Goal: Book appointment/travel/reservation

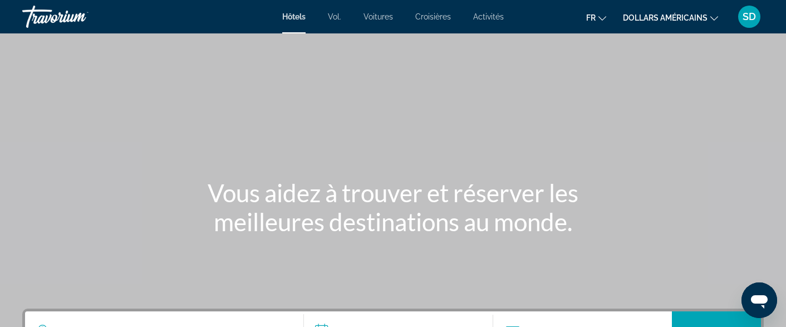
click at [702, 22] on font "dollars américains" at bounding box center [665, 17] width 85 height 9
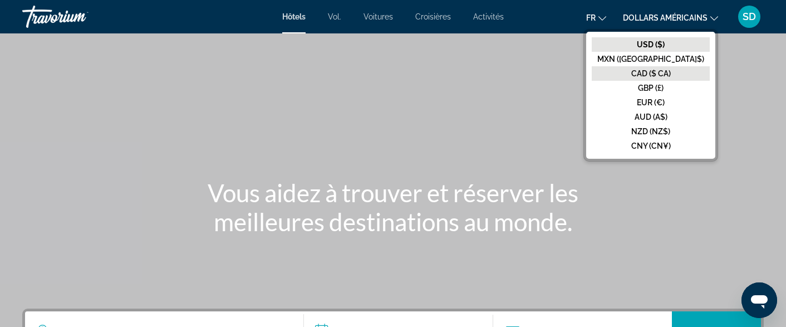
click at [671, 75] on font "CAD ($ CA)" at bounding box center [651, 73] width 40 height 9
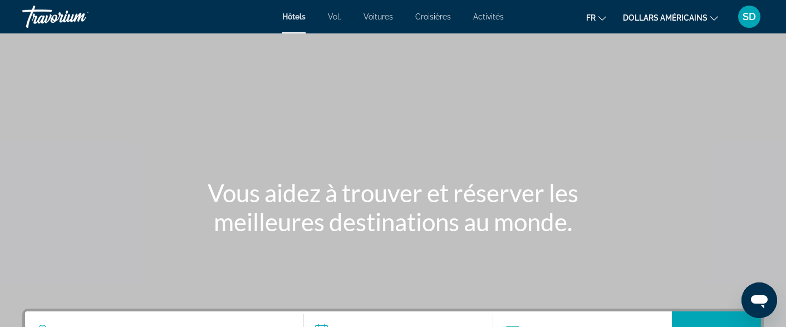
click at [489, 18] on font "Activités" at bounding box center [488, 16] width 31 height 9
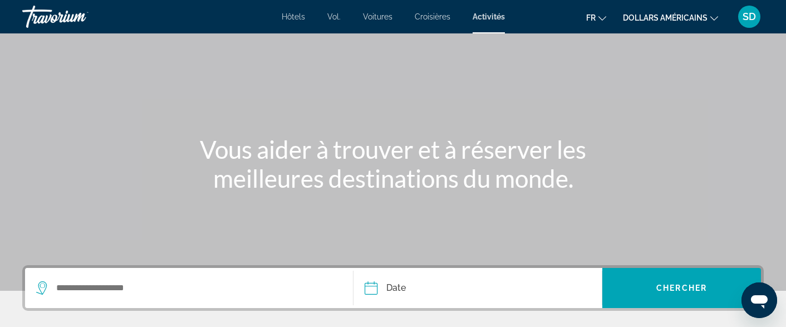
scroll to position [96, 0]
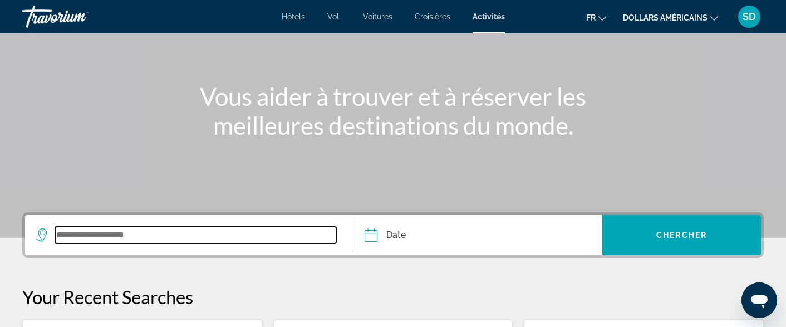
click at [126, 230] on input "Search widget" at bounding box center [195, 235] width 281 height 17
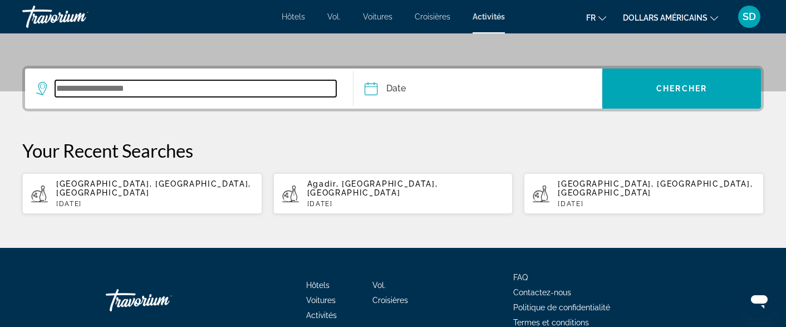
scroll to position [272, 0]
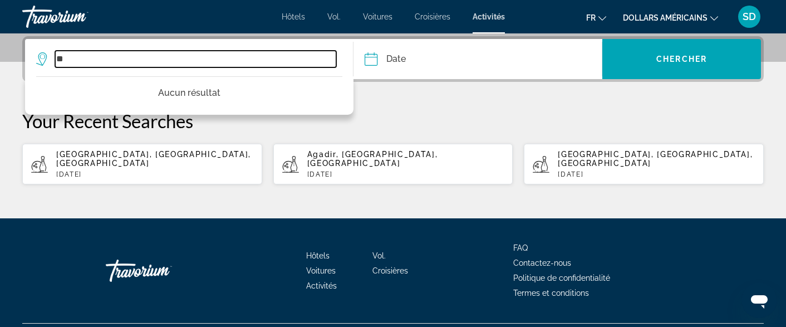
type input "*"
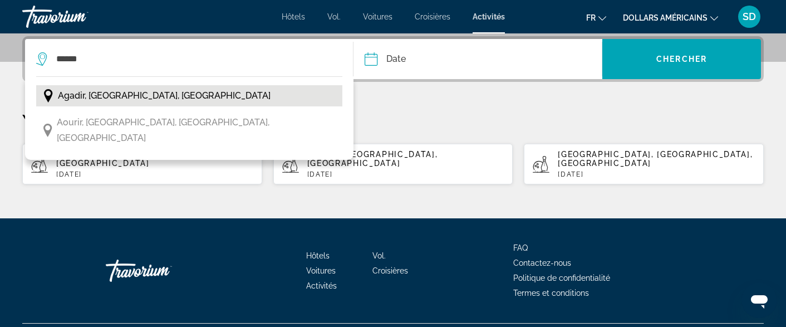
click at [179, 99] on span "Agadir, [GEOGRAPHIC_DATA], [GEOGRAPHIC_DATA]" at bounding box center [164, 96] width 213 height 16
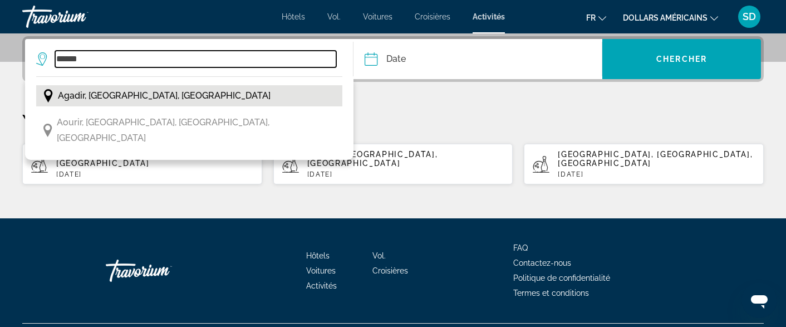
type input "**********"
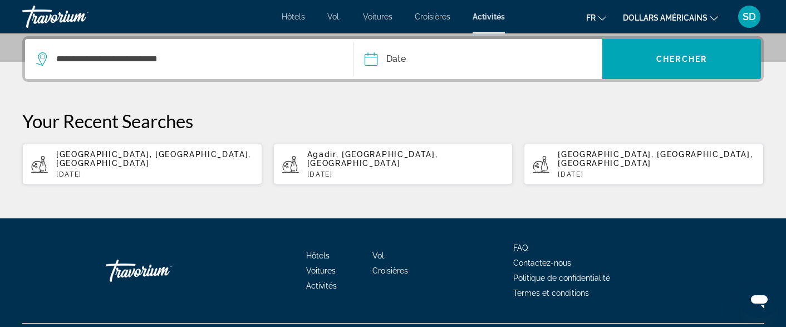
click at [406, 57] on input "Date" at bounding box center [423, 60] width 123 height 43
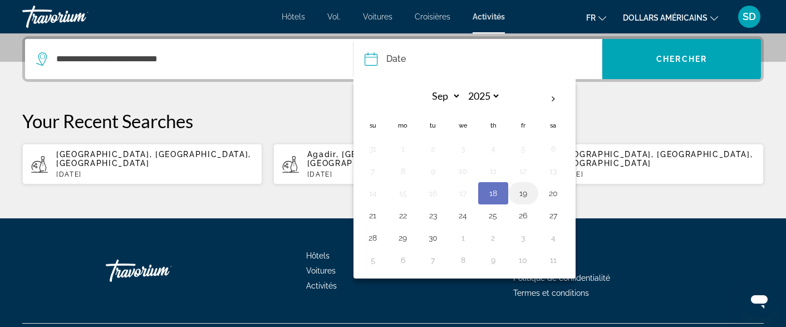
click at [528, 196] on button "19" at bounding box center [523, 193] width 18 height 16
type input "**********"
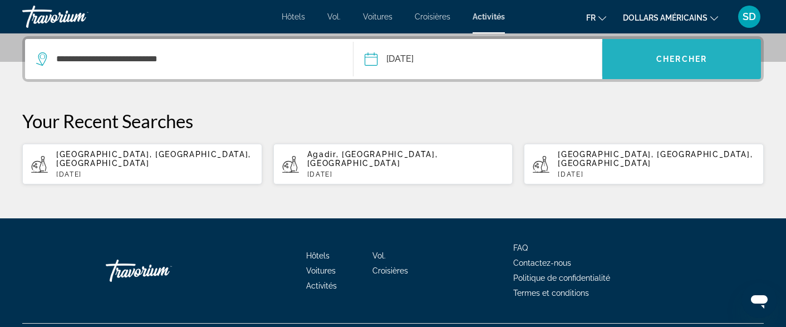
click at [665, 62] on span "Chercher" at bounding box center [681, 59] width 51 height 9
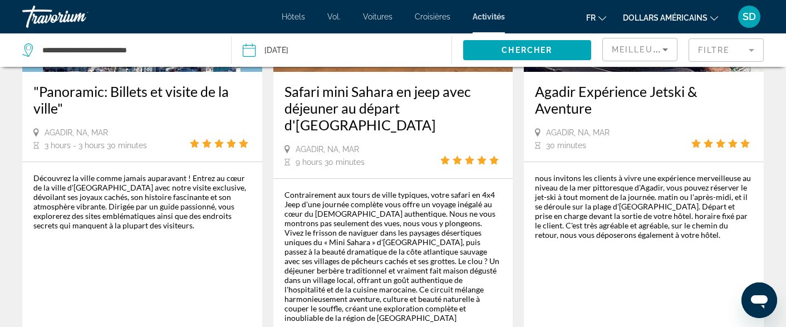
scroll to position [1153, 0]
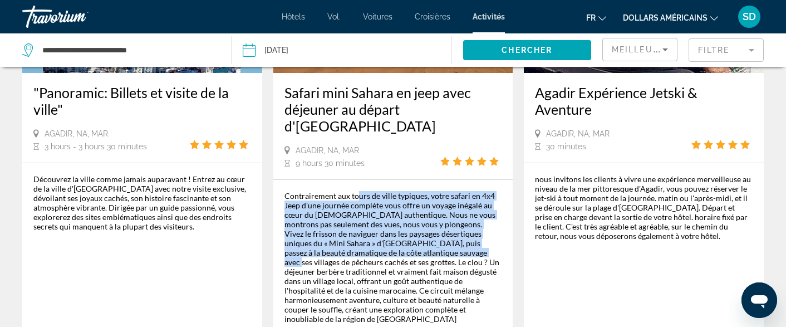
drag, startPoint x: 356, startPoint y: 137, endPoint x: 376, endPoint y: 148, distance: 22.9
click at [376, 191] on div "Contrairement aux tours de ville typiques, votre safari en 4x4 Jeep d'une journ…" at bounding box center [393, 257] width 218 height 132
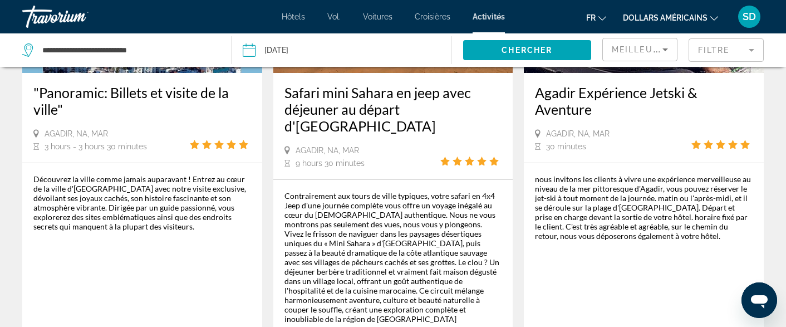
click at [422, 145] on div "Agadir, NA, [DATE] hours 30 minutes" at bounding box center [393, 156] width 218 height 23
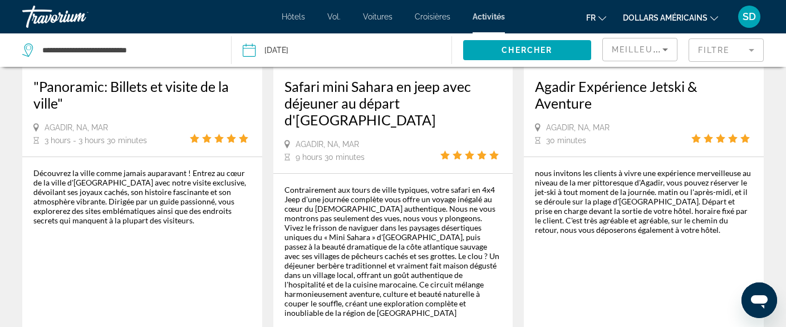
scroll to position [1160, 0]
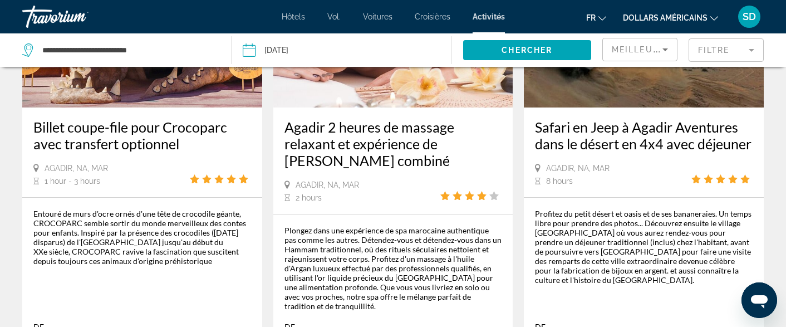
scroll to position [1635, 0]
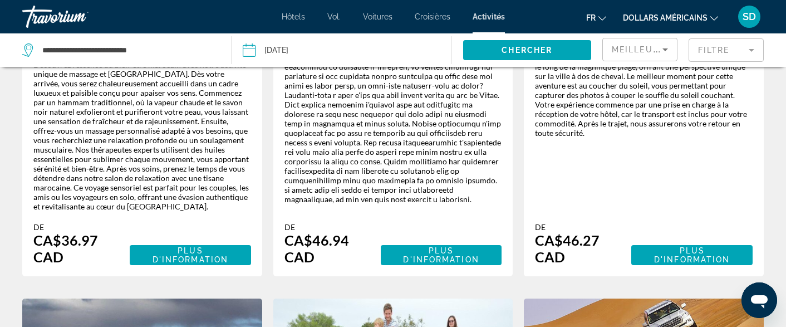
scroll to position [1387, 0]
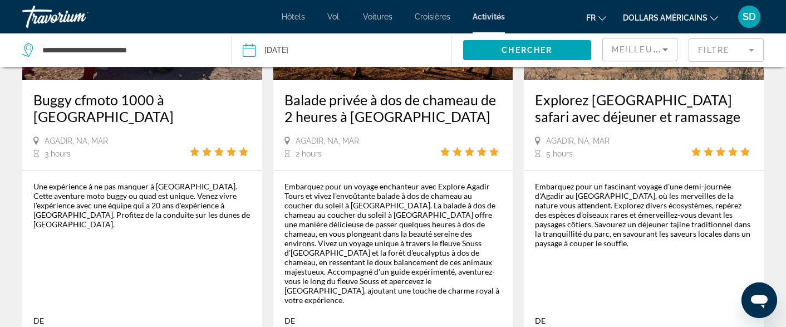
scroll to position [204, 0]
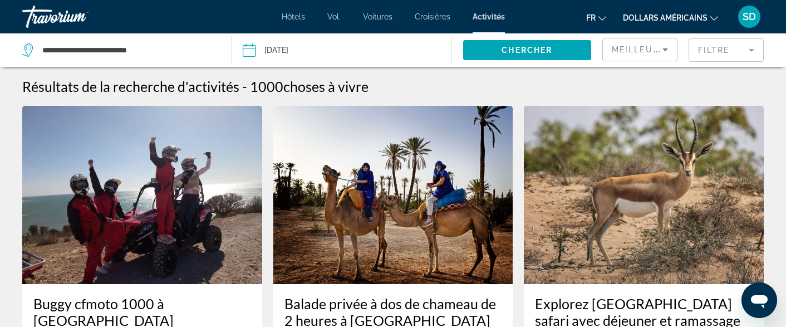
click at [749, 52] on mat-form-field "Filtre" at bounding box center [726, 49] width 75 height 23
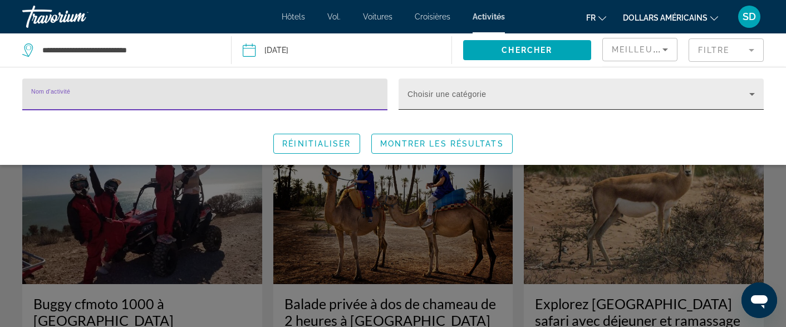
click at [752, 93] on icon "Search widget" at bounding box center [752, 94] width 6 height 3
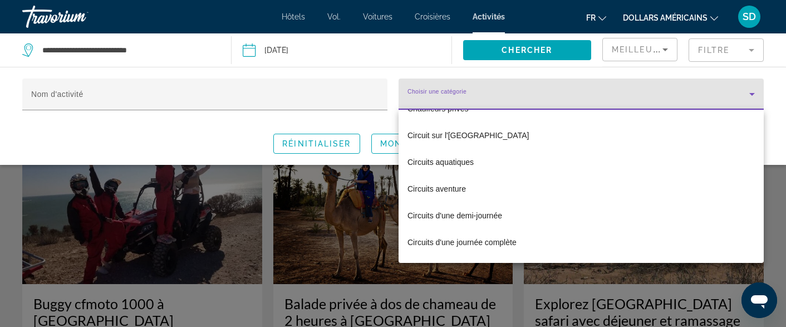
scroll to position [416, 0]
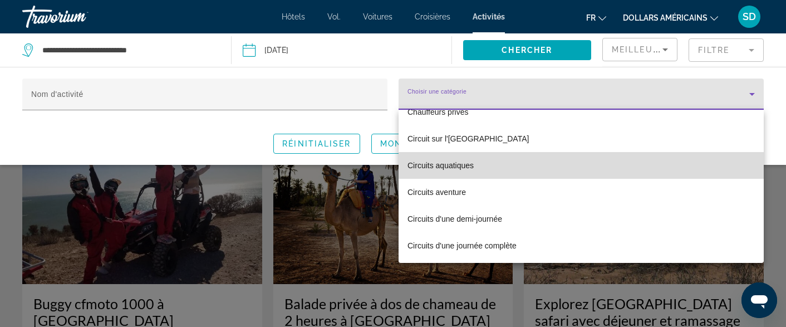
click at [598, 163] on mat-option "Circuits aquatiques" at bounding box center [581, 165] width 365 height 27
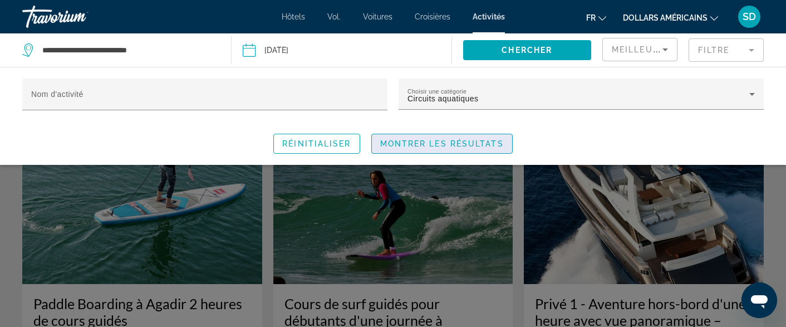
click at [471, 140] on span "Montrer les résultats" at bounding box center [442, 143] width 124 height 9
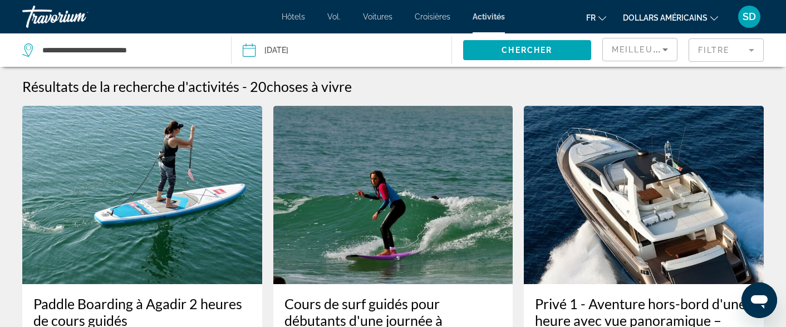
click at [746, 52] on mat-form-field "Filtre" at bounding box center [726, 49] width 75 height 23
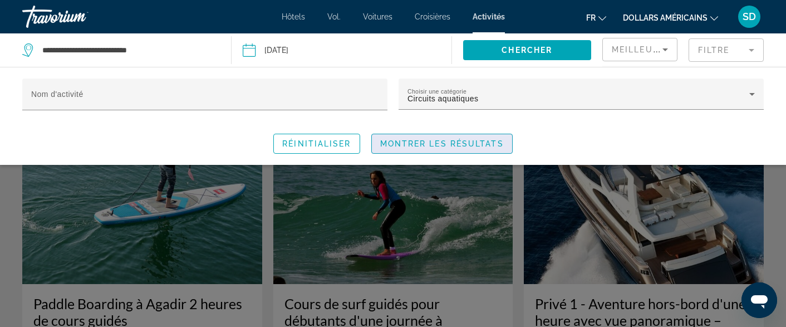
click at [498, 150] on span "Search widget" at bounding box center [442, 143] width 140 height 27
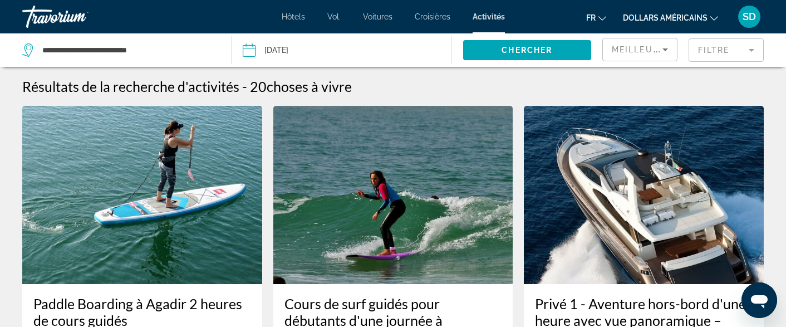
click at [747, 52] on mat-form-field "Filtre" at bounding box center [726, 49] width 75 height 23
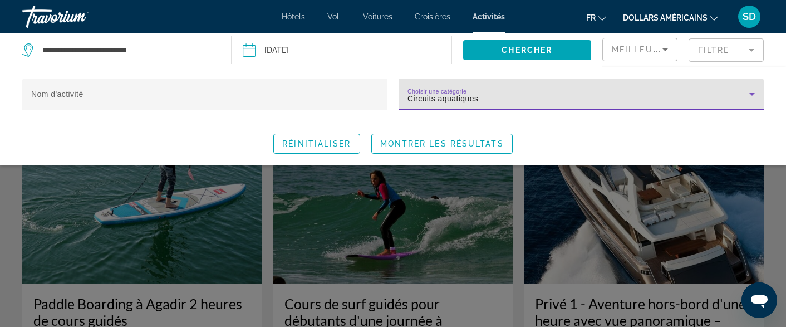
click at [754, 91] on icon "Search widget" at bounding box center [751, 93] width 13 height 13
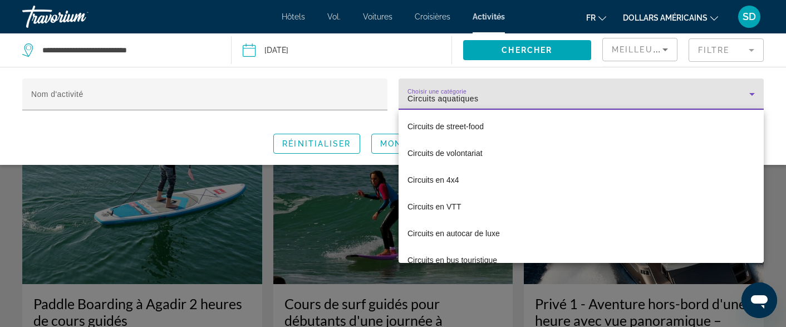
scroll to position [673, 0]
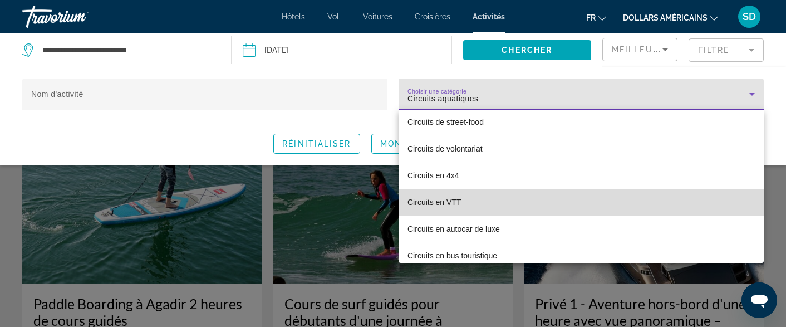
click at [599, 201] on mat-option "Circuits en VTT" at bounding box center [581, 202] width 365 height 27
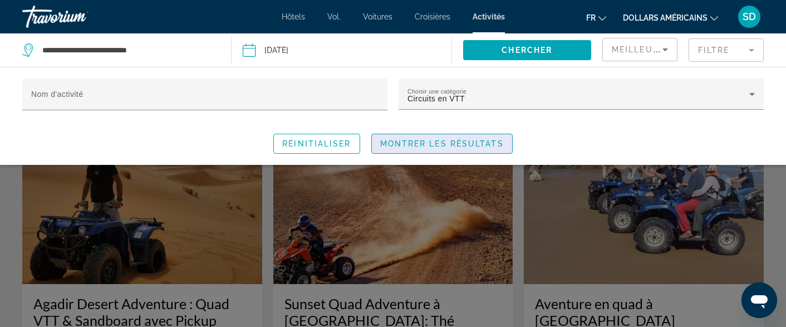
click at [464, 140] on span "Montrer les résultats" at bounding box center [442, 143] width 124 height 9
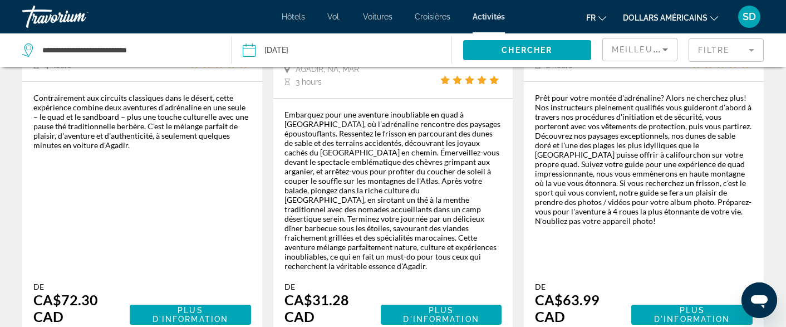
scroll to position [299, 0]
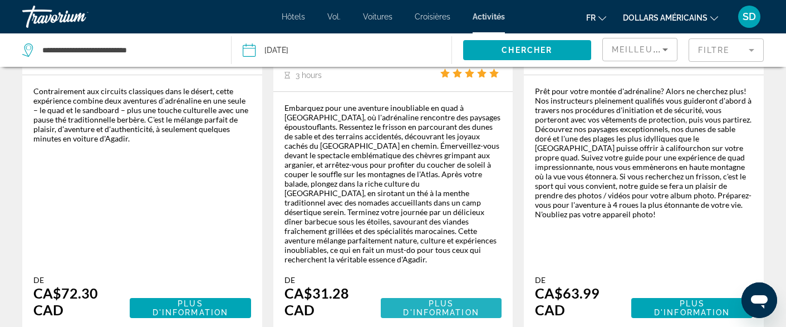
click at [436, 294] on span "Contenu principal" at bounding box center [441, 307] width 121 height 27
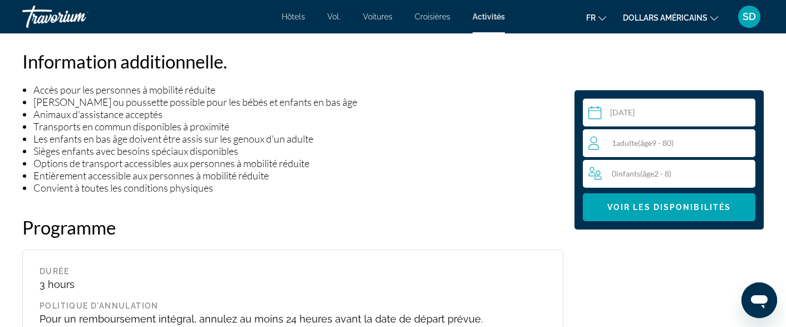
scroll to position [888, 0]
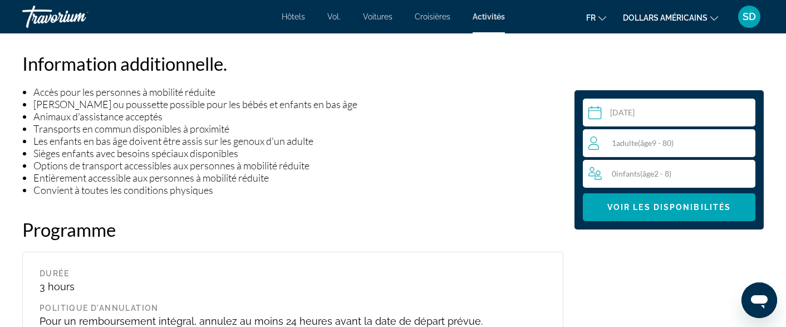
click at [638, 150] on div "1 Adulte Adultes ( âge 9 - 80)" at bounding box center [671, 143] width 167 height 28
click at [741, 142] on icon "Increment adults" at bounding box center [744, 142] width 10 height 10
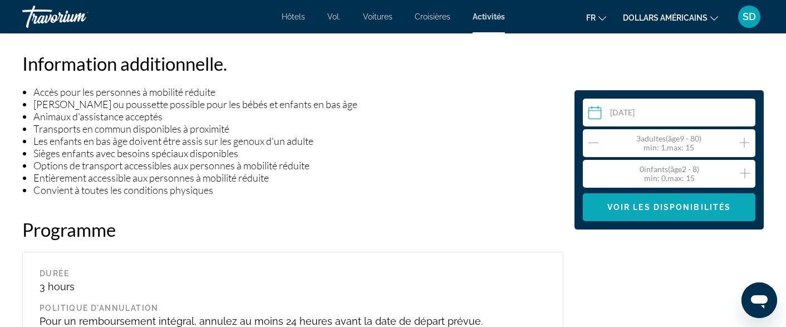
click at [677, 206] on span "Voir les disponibilités" at bounding box center [669, 207] width 124 height 9
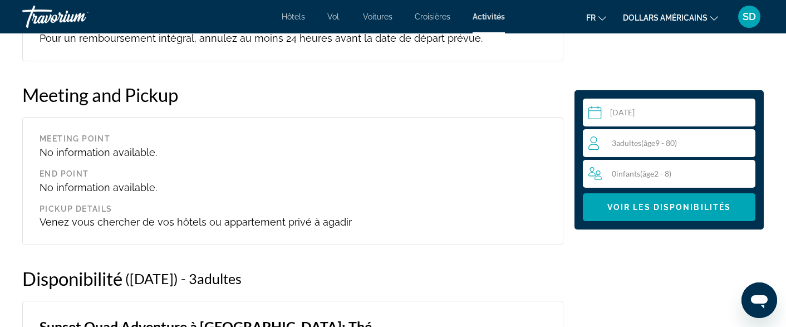
scroll to position [1174, 0]
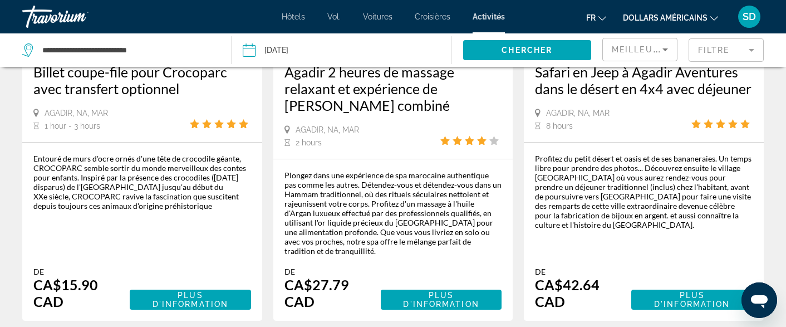
scroll to position [1784, 0]
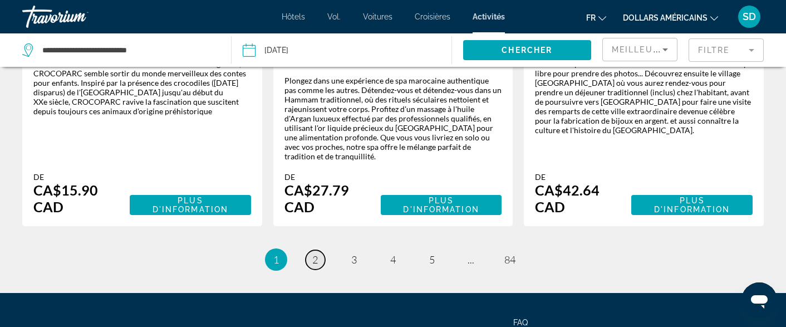
click at [311, 250] on link "page 2" at bounding box center [315, 259] width 19 height 19
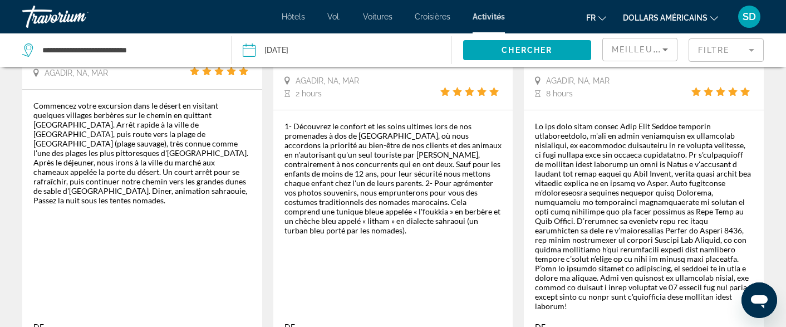
scroll to position [1850, 0]
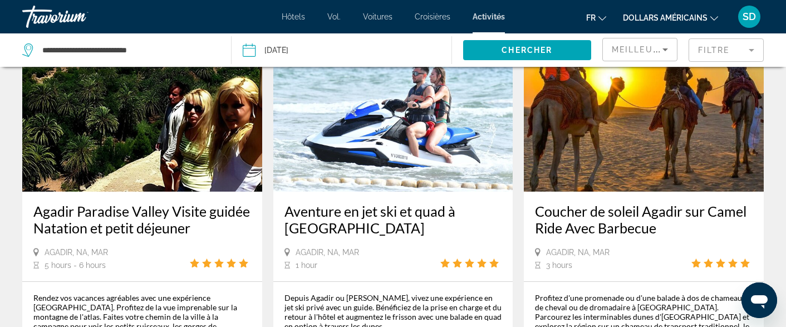
scroll to position [1211, 0]
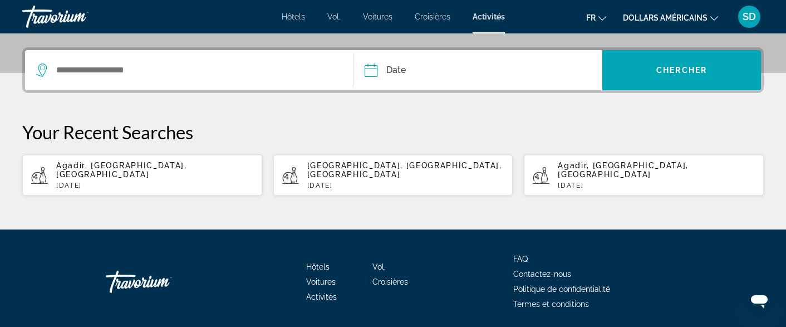
scroll to position [291, 0]
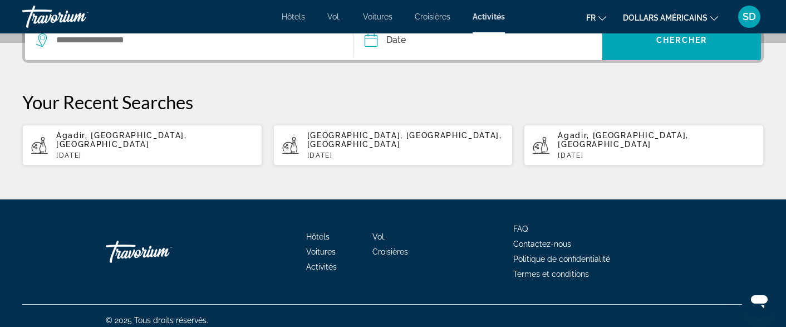
click at [585, 151] on p "[DATE]" at bounding box center [656, 155] width 197 height 8
type input "**********"
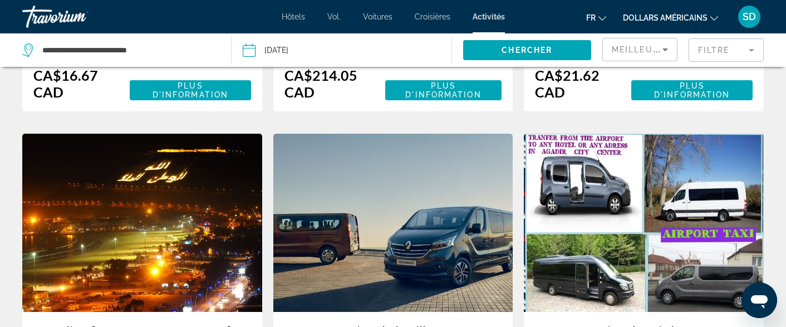
scroll to position [1961, 0]
